Goal: Task Accomplishment & Management: Manage account settings

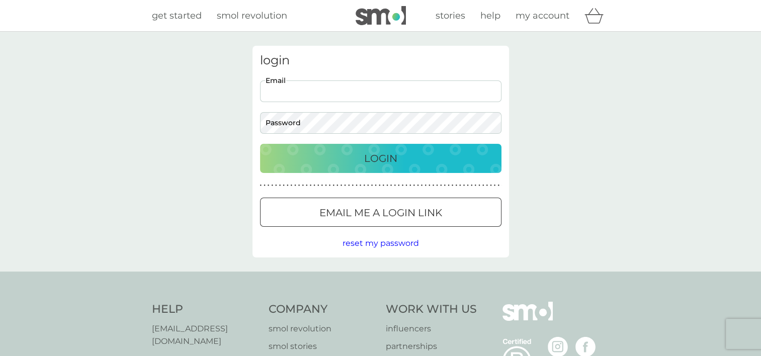
click at [305, 87] on input "Email" at bounding box center [380, 91] width 241 height 22
type input "[EMAIL_ADDRESS][DOMAIN_NAME]"
click at [376, 243] on span "reset my password" at bounding box center [381, 243] width 76 height 10
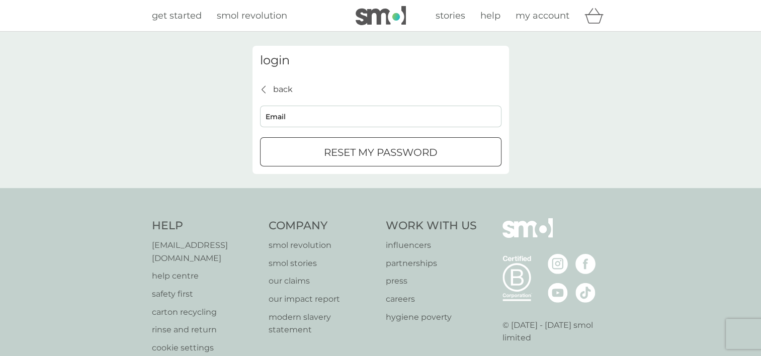
click at [361, 118] on input "Email" at bounding box center [380, 117] width 241 height 22
type input "[EMAIL_ADDRESS][DOMAIN_NAME]"
click at [381, 151] on div "submit" at bounding box center [381, 152] width 36 height 11
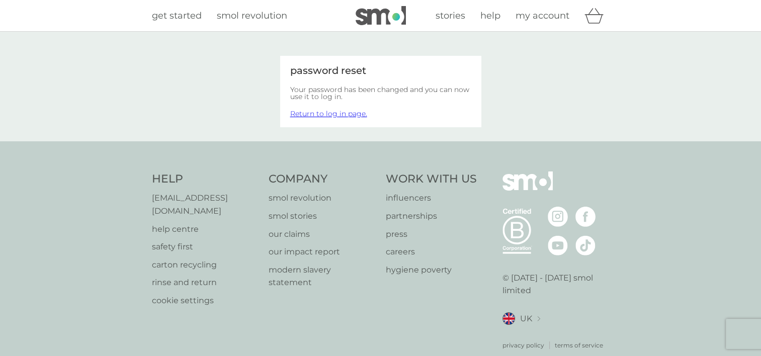
click at [535, 14] on span "my account" at bounding box center [543, 15] width 54 height 11
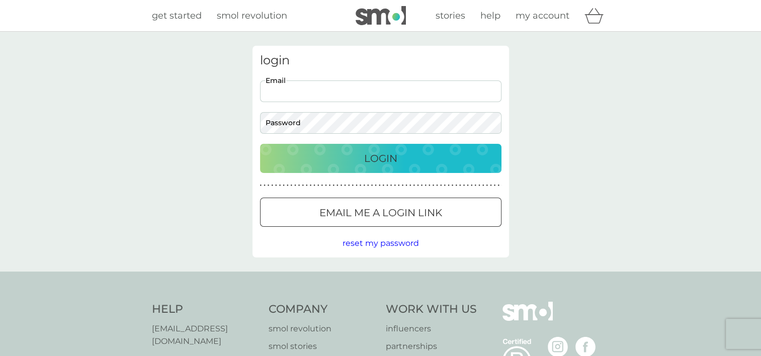
click at [368, 91] on input "Email" at bounding box center [380, 91] width 241 height 22
type input "[EMAIL_ADDRESS][DOMAIN_NAME]"
click at [260, 144] on button "Login" at bounding box center [380, 158] width 241 height 29
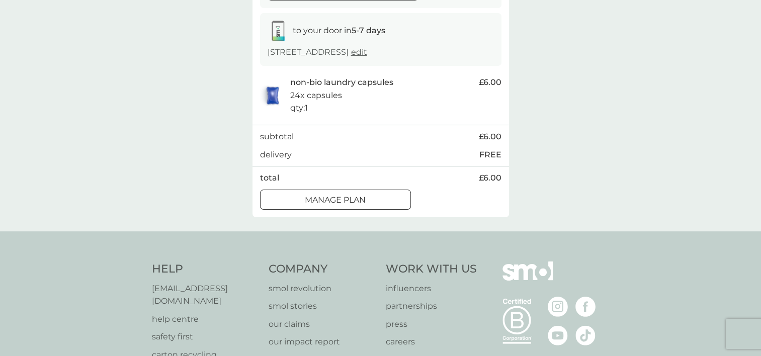
scroll to position [157, 0]
click at [388, 209] on button "Manage plan" at bounding box center [335, 202] width 151 height 20
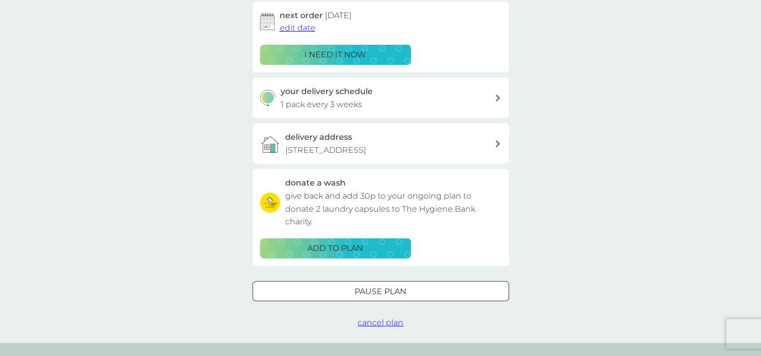
scroll to position [171, 0]
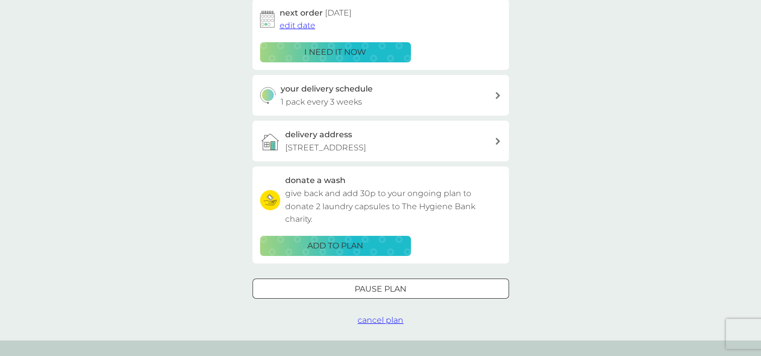
click at [406, 291] on p "Pause plan" at bounding box center [381, 289] width 52 height 13
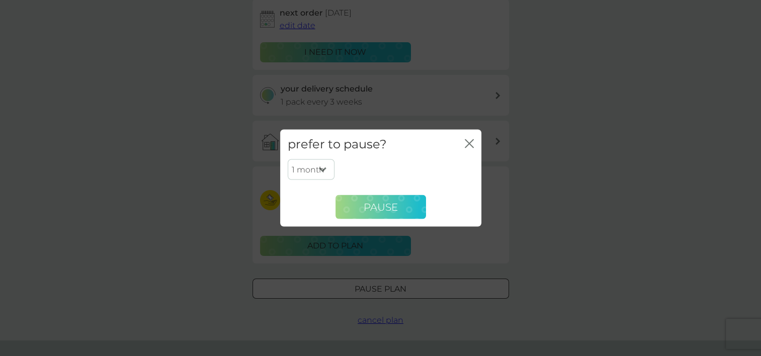
click at [381, 206] on span "Pause" at bounding box center [381, 207] width 34 height 12
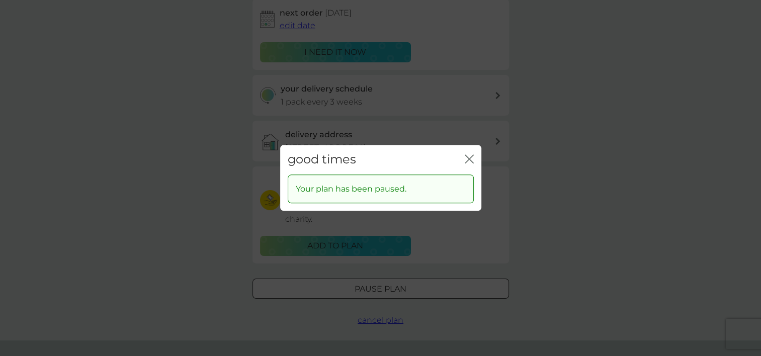
click at [473, 157] on icon "close" at bounding box center [469, 158] width 9 height 9
